Goal: Information Seeking & Learning: Find specific fact

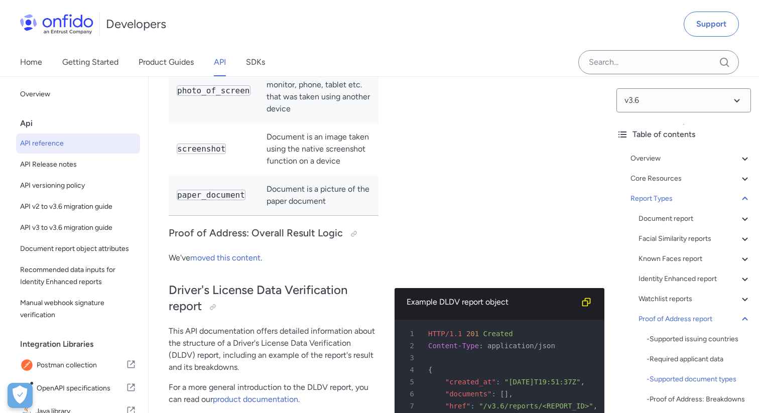
scroll to position [76295, 0]
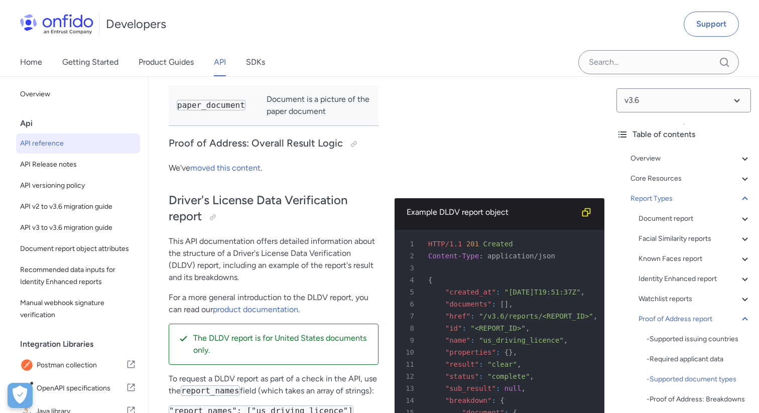
copy code "accommodation_tenancy_certificate"
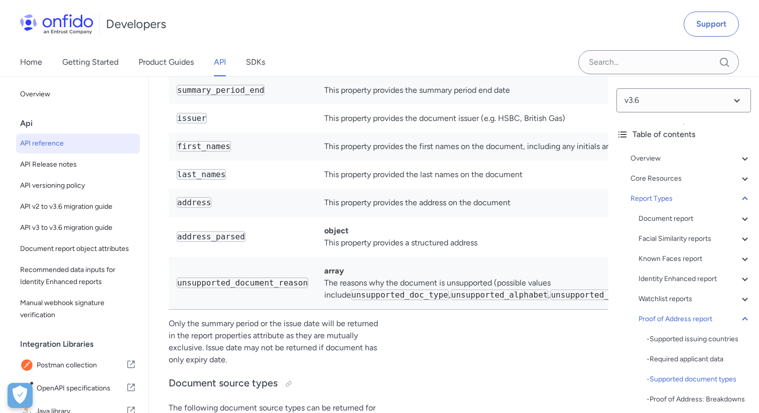
scroll to position [75719, 0]
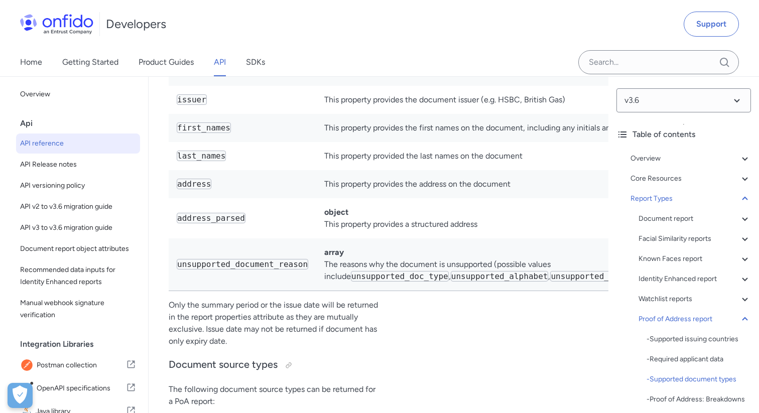
scroll to position [75804, 0]
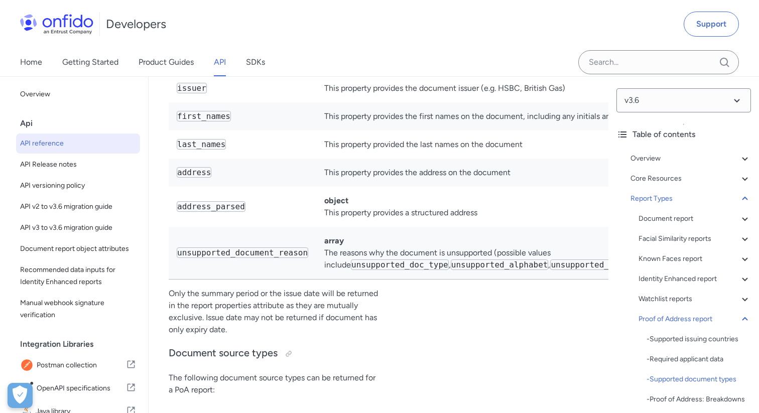
copy code "bank_building_society_statement"
copy code "utility_bill"
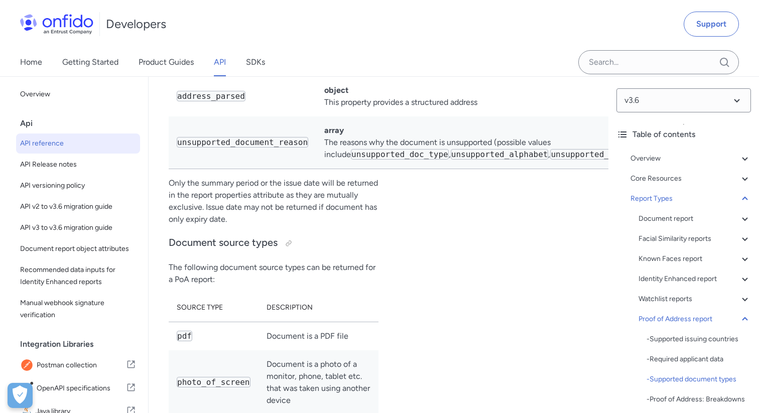
scroll to position [75959, 0]
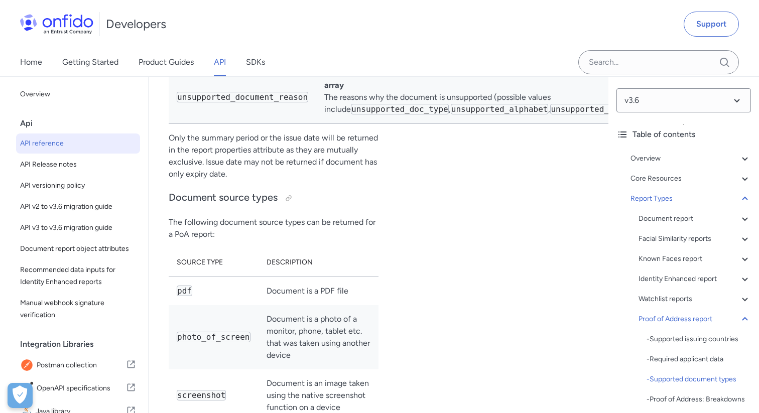
copy code "mobile_phone_bill"
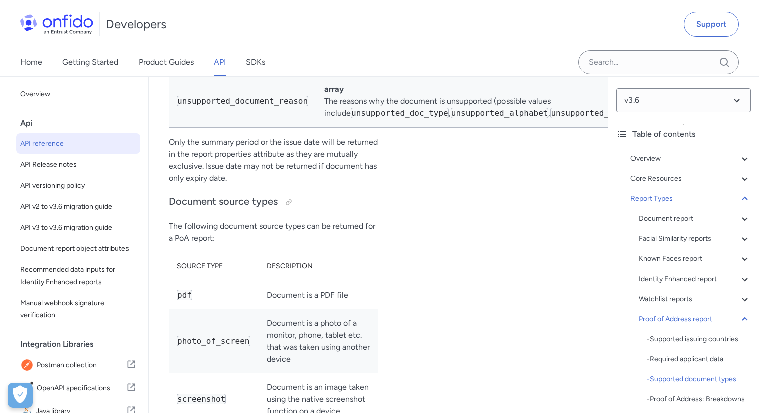
scroll to position [76070, 0]
